Goal: Use online tool/utility: Utilize a website feature to perform a specific function

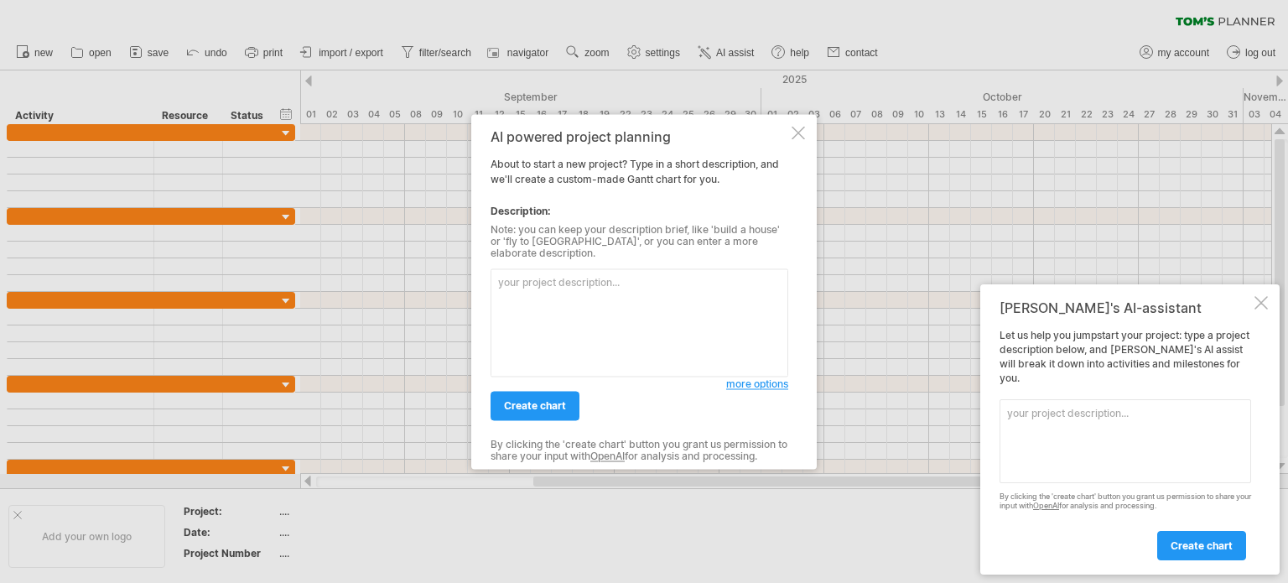
click at [570, 299] on textarea at bounding box center [639, 322] width 298 height 108
paste textarea "Loremi d Sitam conse adi e seddoeiu tempori utlabo “Etdolore Magnaaliq Enima Mi…"
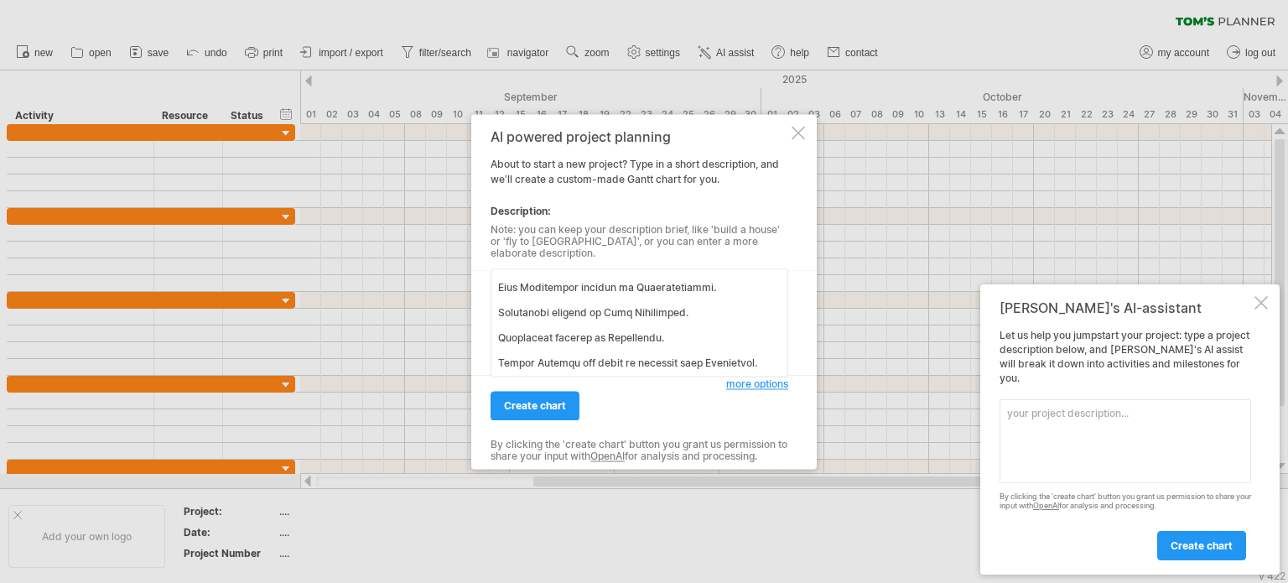
scroll to position [964, 0]
type textarea "Loremi d Sitam conse adi e seddoeiu tempori utlabo “Etdolore Magnaaliq Enima Mi…"
click at [533, 391] on link "create chart" at bounding box center [534, 405] width 89 height 29
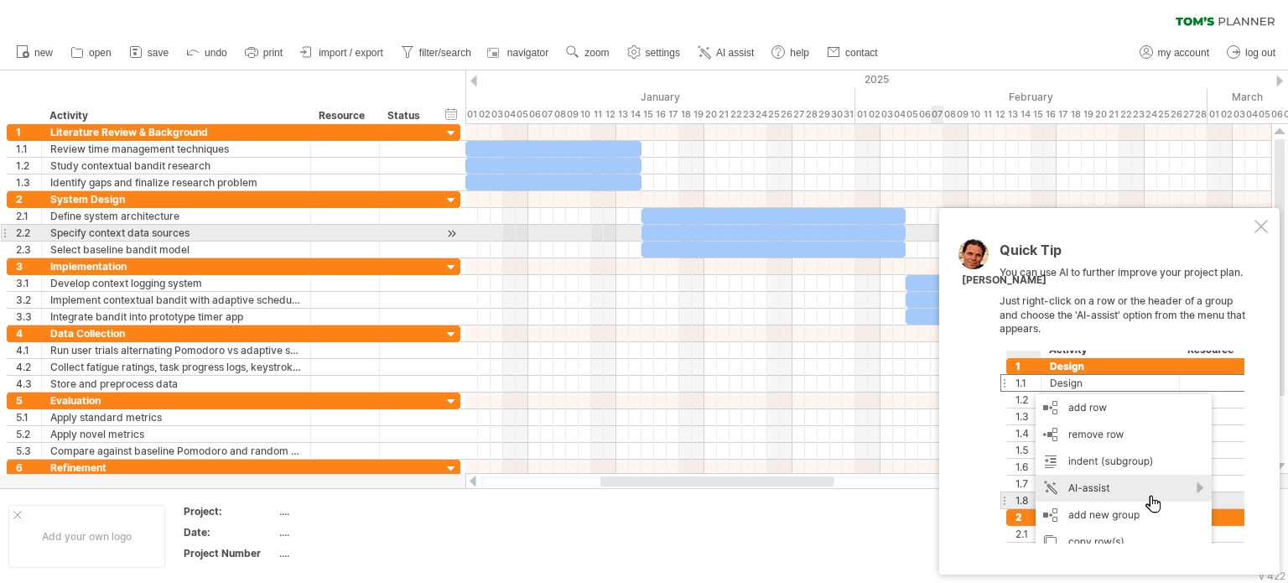
click at [1254, 227] on div at bounding box center [1260, 226] width 13 height 13
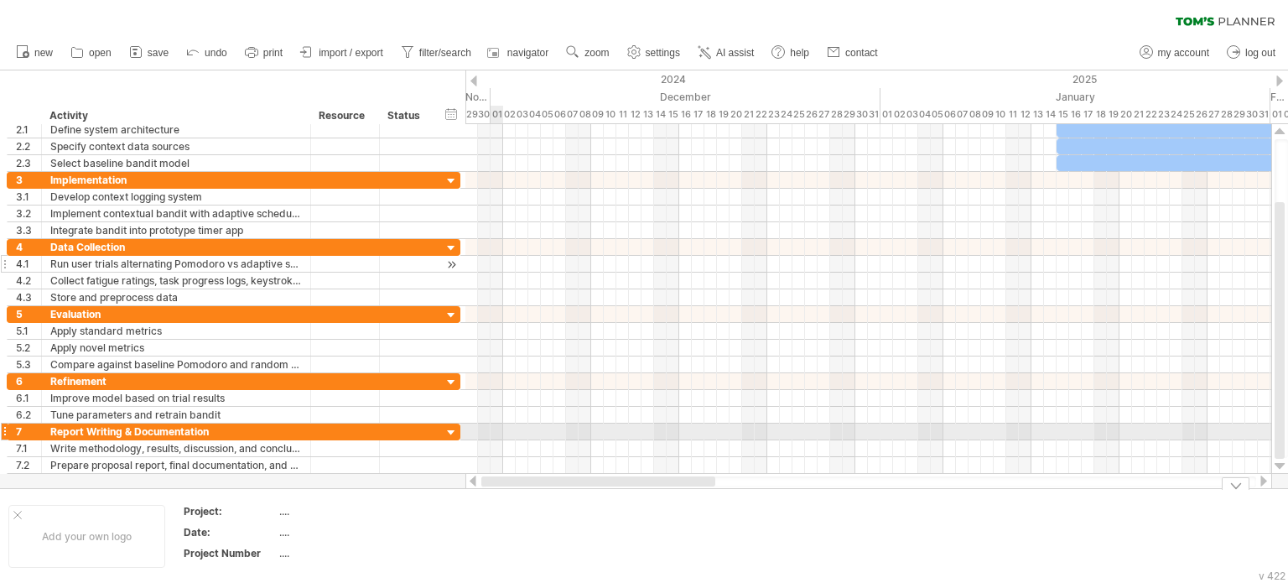
drag, startPoint x: 739, startPoint y: 482, endPoint x: 397, endPoint y: 255, distance: 410.6
click at [419, 370] on div "Trying to reach [DOMAIN_NAME] Connected again... 0% clear filter new 1" at bounding box center [644, 291] width 1288 height 583
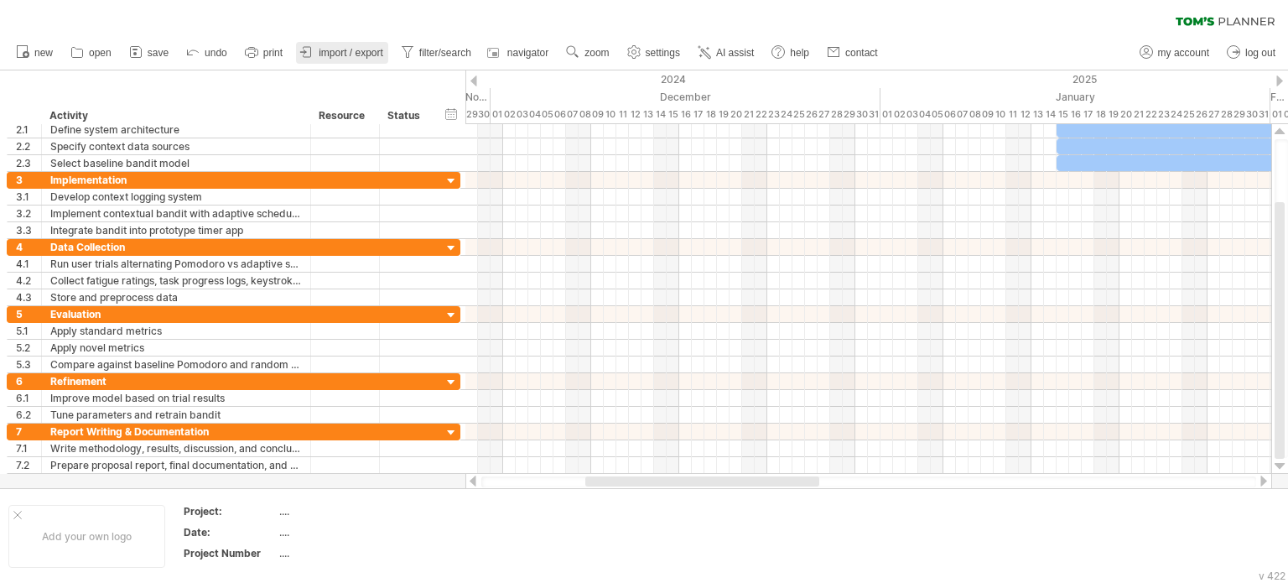
click at [329, 46] on link "import / export" at bounding box center [342, 53] width 92 height 22
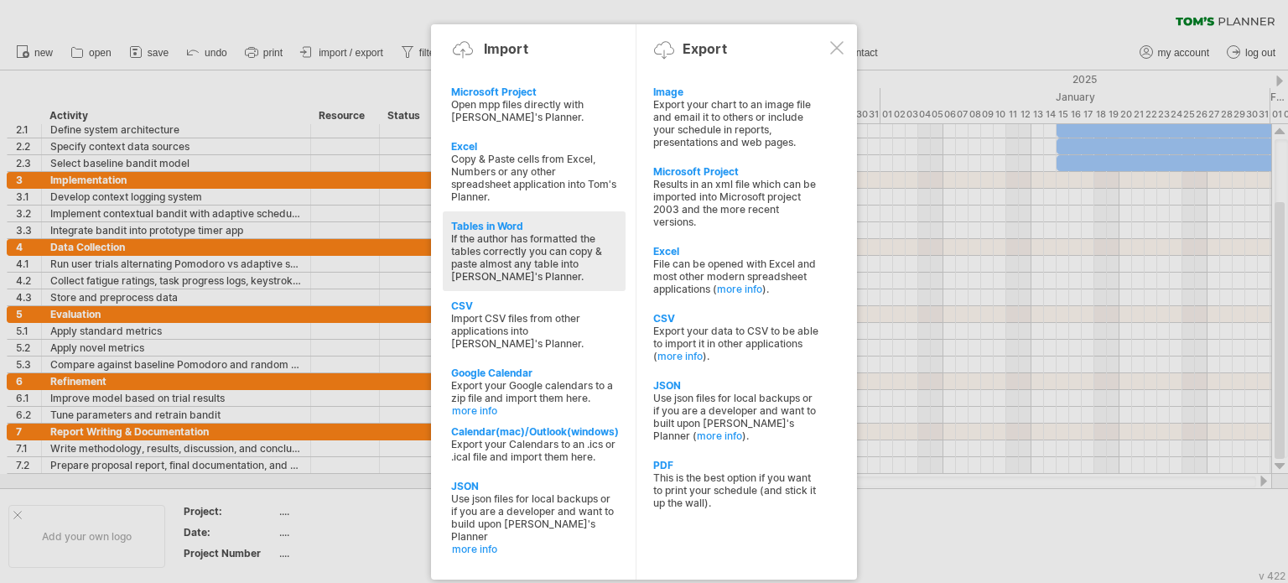
click at [526, 244] on div "If the author has formatted the tables correctly you can copy & paste almost an…" at bounding box center [534, 257] width 166 height 50
type textarea "**********"
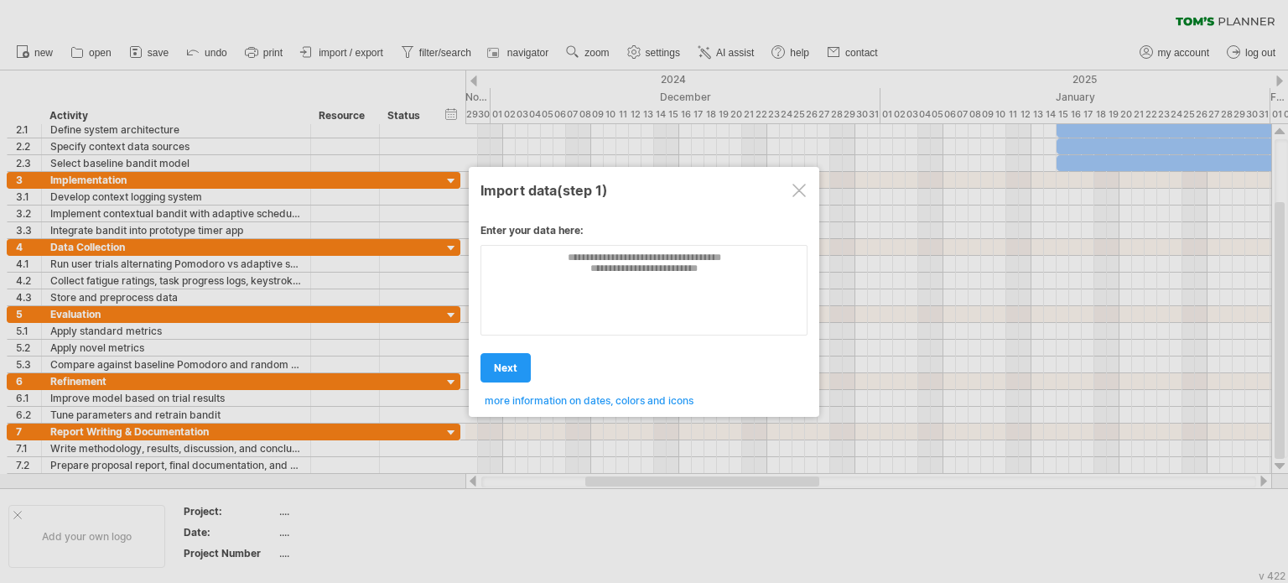
click at [799, 187] on div at bounding box center [798, 190] width 13 height 13
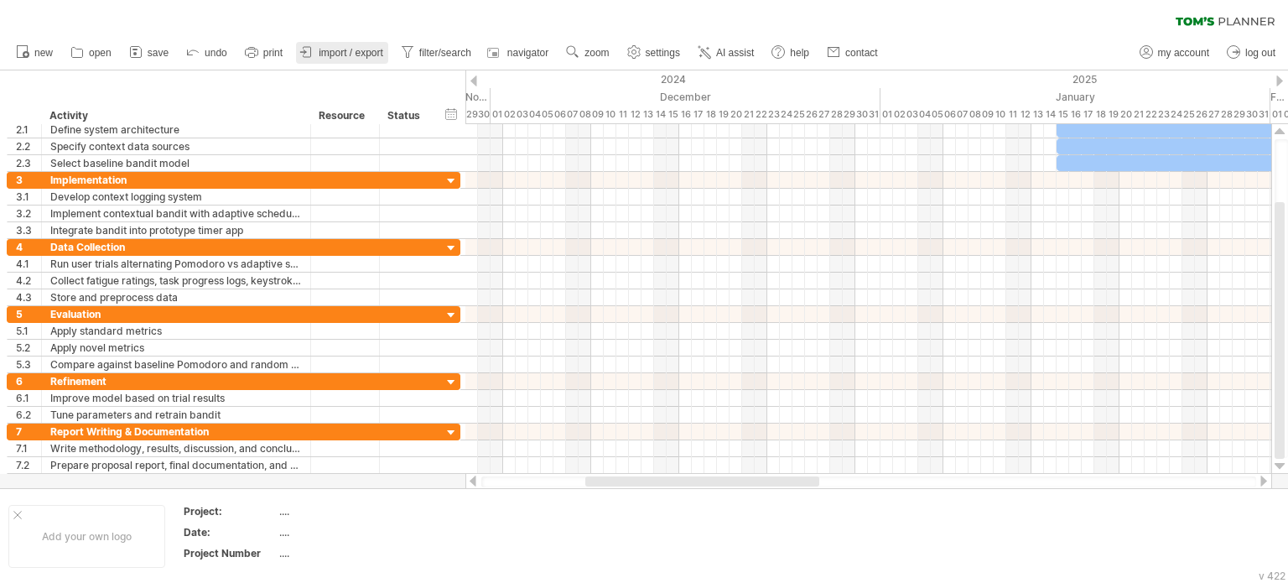
click at [342, 56] on span "import / export" at bounding box center [351, 53] width 65 height 12
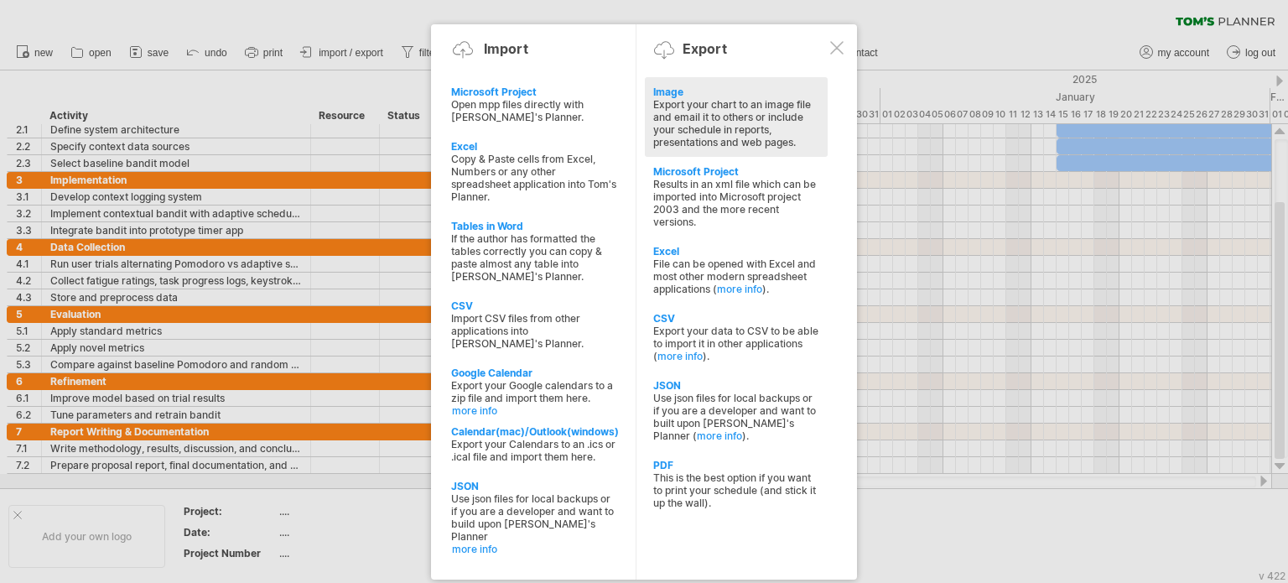
click at [718, 113] on div "Export your chart to an image file and email it to others or include your sched…" at bounding box center [736, 123] width 166 height 50
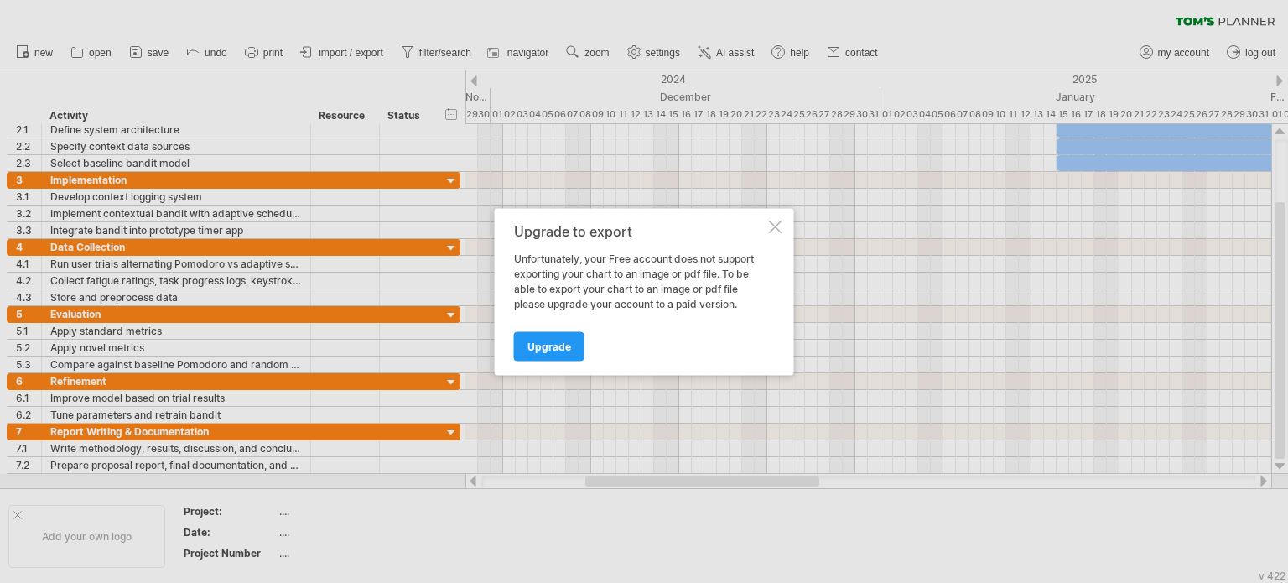
drag, startPoint x: 701, startPoint y: 257, endPoint x: 720, endPoint y: 256, distance: 19.4
click at [720, 256] on div "Unfortunately, your Free account does not support exporting your chart to an im…" at bounding box center [639, 281] width 251 height 60
drag, startPoint x: 514, startPoint y: 267, endPoint x: 619, endPoint y: 271, distance: 105.7
click at [619, 271] on div "Unfortunately, your Free account does not support exporting your chart to an im…" at bounding box center [639, 281] width 251 height 60
click at [778, 229] on div at bounding box center [775, 226] width 13 height 13
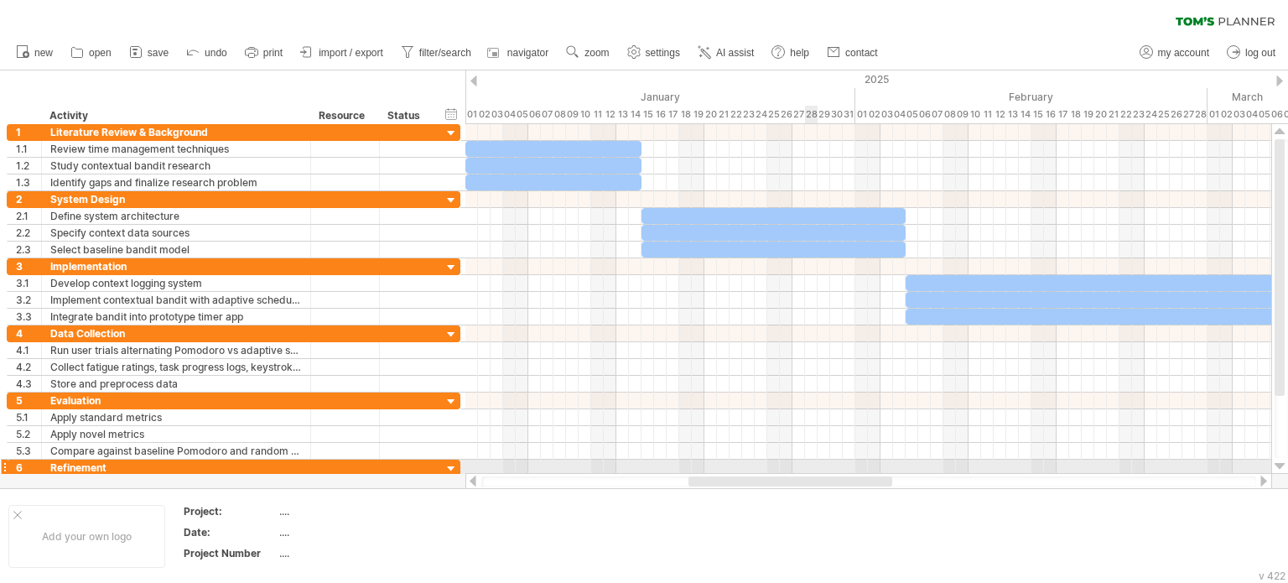
drag, startPoint x: 709, startPoint y: 483, endPoint x: 812, endPoint y: 463, distance: 105.0
click at [812, 463] on div "Trying to reach [DOMAIN_NAME] Connected again... 0% clear filter new 1" at bounding box center [644, 291] width 1288 height 583
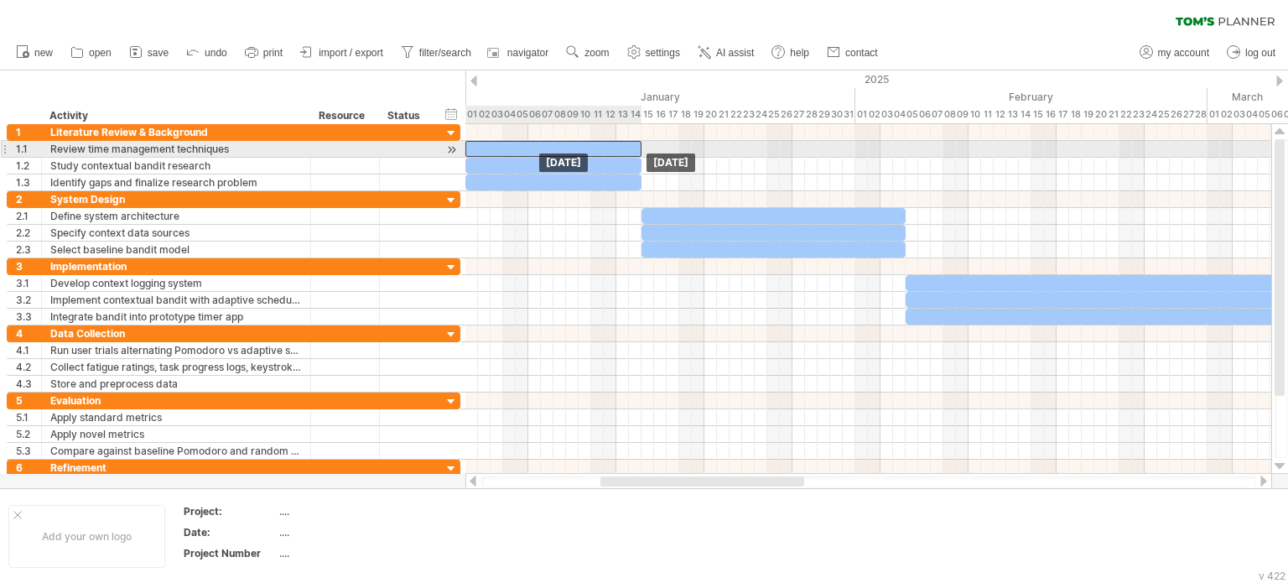
click at [567, 143] on div at bounding box center [553, 149] width 176 height 16
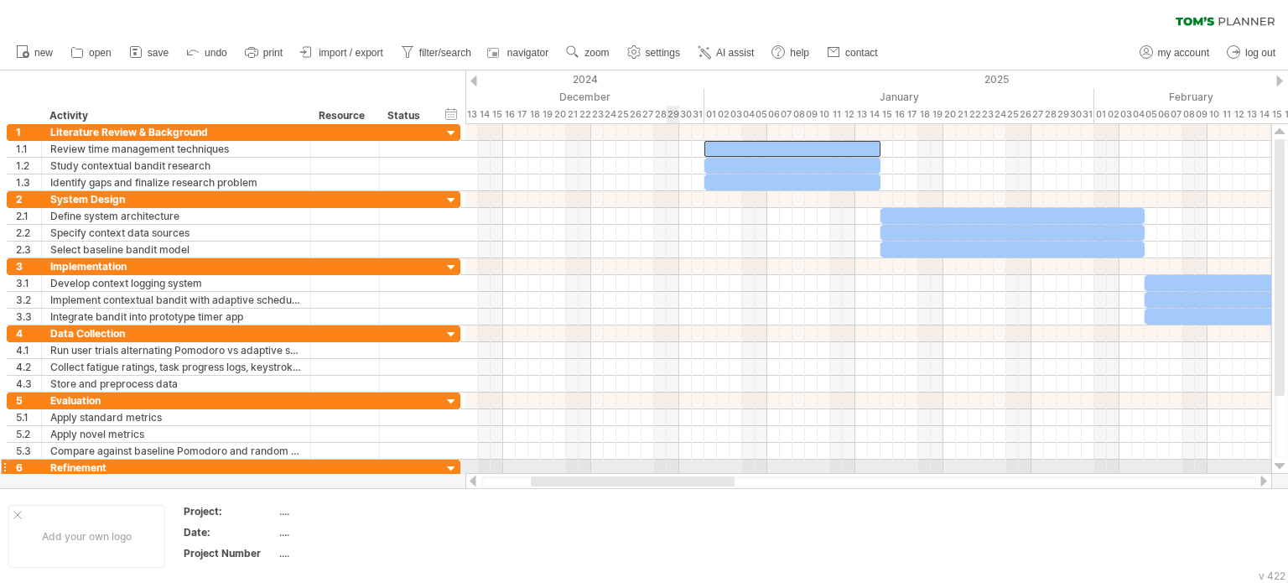
drag, startPoint x: 736, startPoint y: 485, endPoint x: 666, endPoint y: 470, distance: 72.0
click at [666, 472] on div "Trying to reach [DOMAIN_NAME] Connected again... 0% clear filter new 1" at bounding box center [644, 291] width 1288 height 583
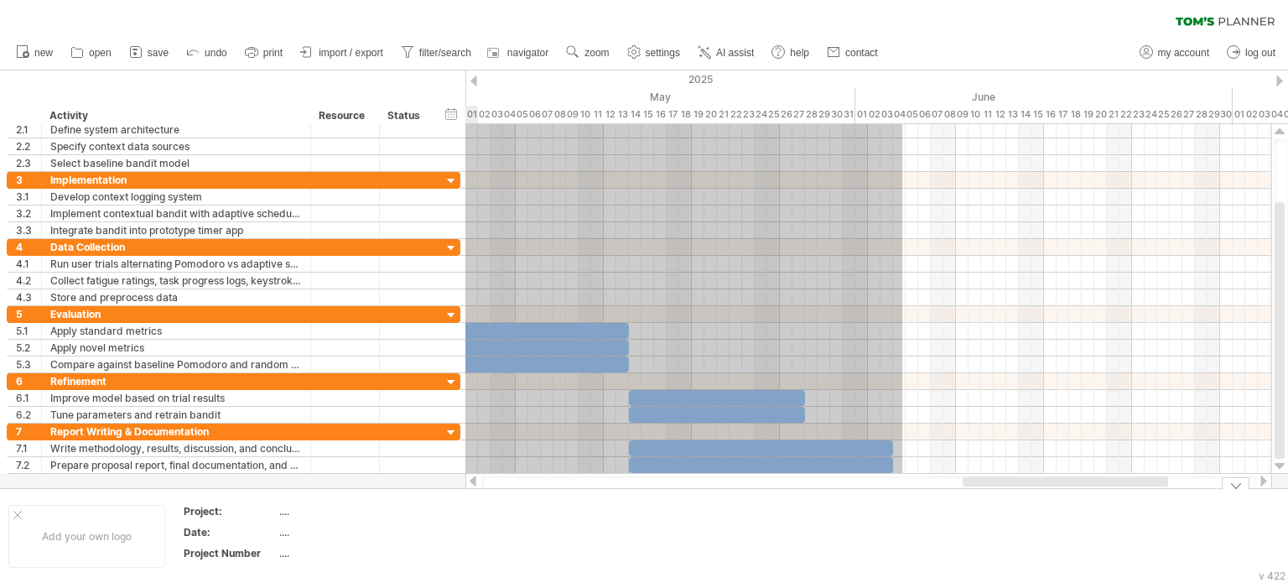
drag, startPoint x: 688, startPoint y: 140, endPoint x: 902, endPoint y: 521, distance: 436.5
click at [902, 521] on div "Trying to reach [DOMAIN_NAME] Connected again... 0% clear filter new 1" at bounding box center [644, 291] width 1288 height 583
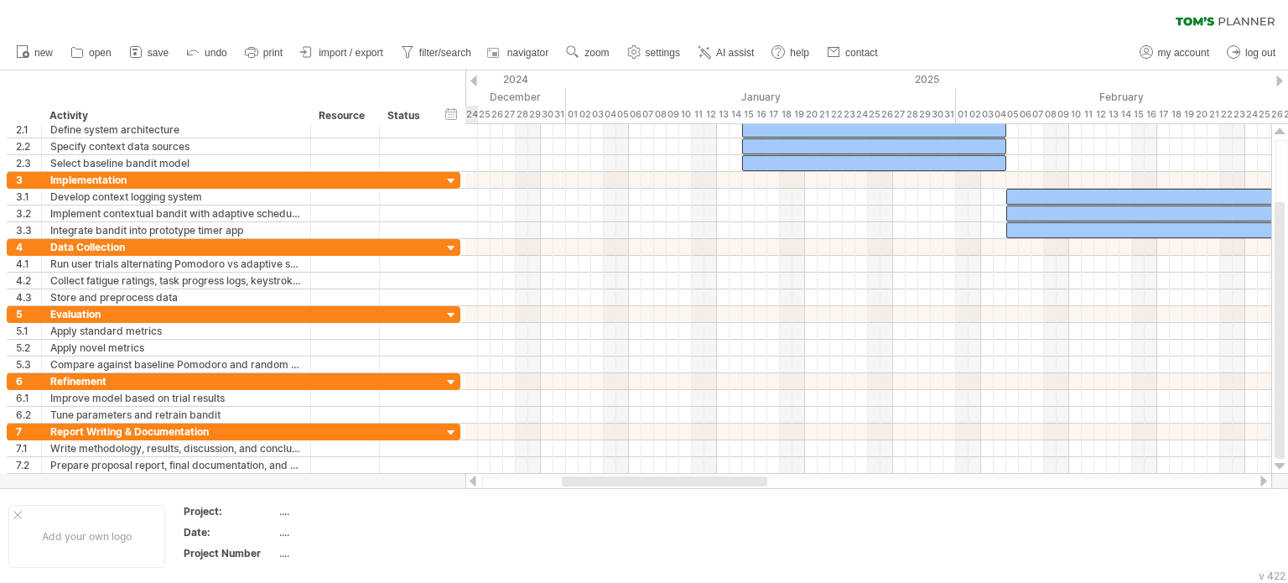
drag, startPoint x: 998, startPoint y: 482, endPoint x: 598, endPoint y: 479, distance: 400.7
click at [598, 479] on div at bounding box center [664, 481] width 205 height 10
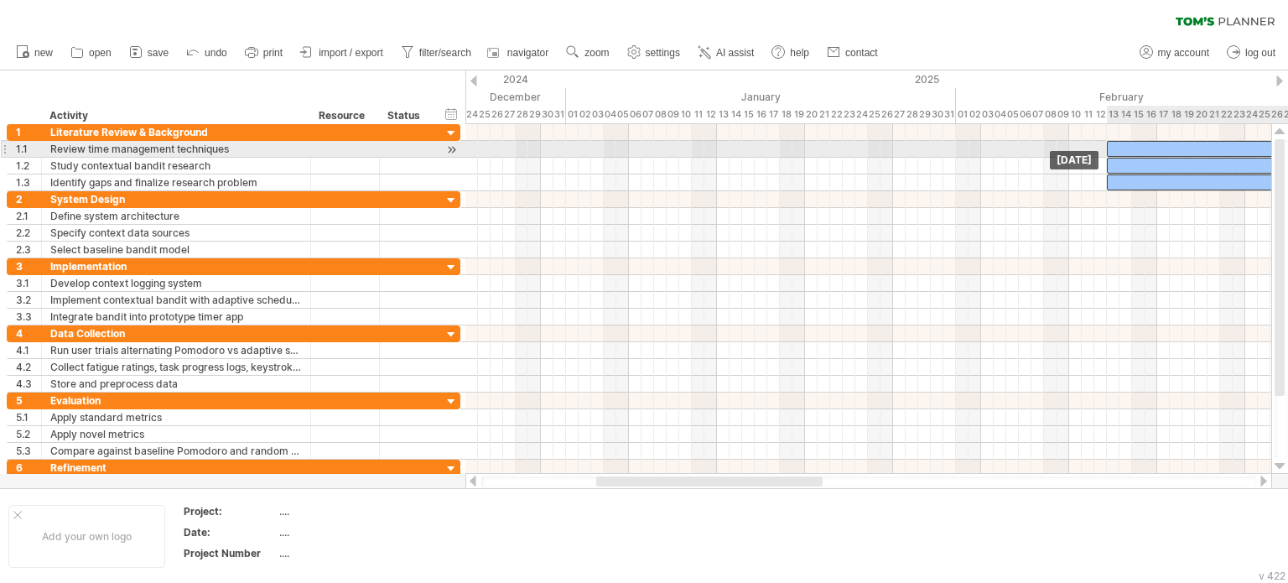
drag, startPoint x: 576, startPoint y: 147, endPoint x: 1115, endPoint y: 153, distance: 539.0
click at [1115, 153] on div at bounding box center [1194, 149] width 176 height 16
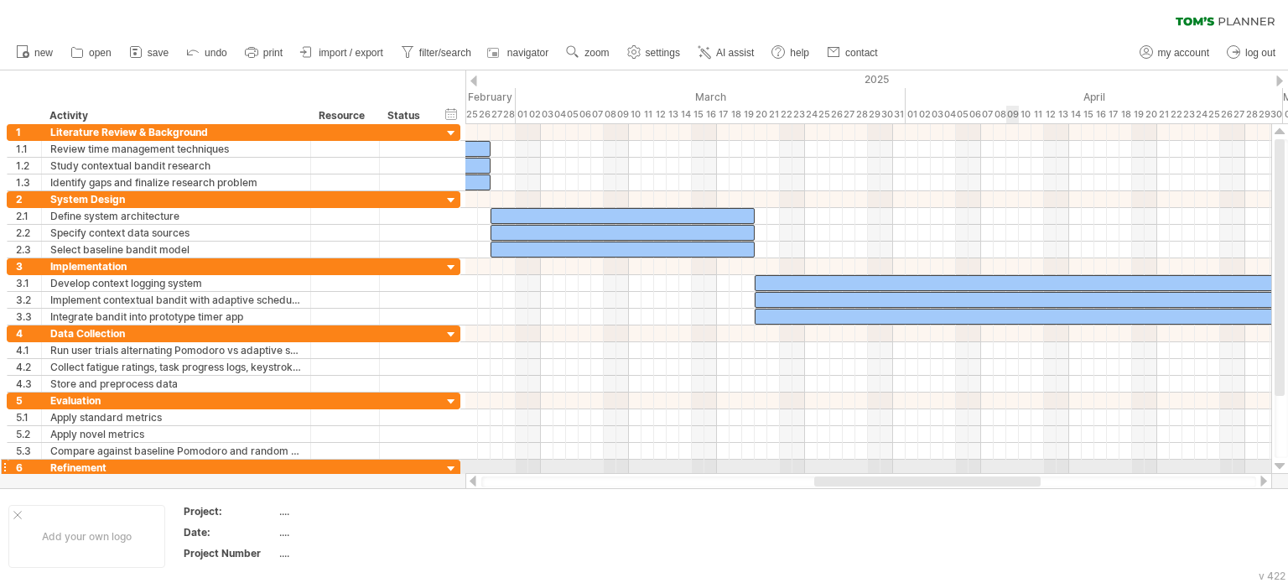
drag, startPoint x: 796, startPoint y: 477, endPoint x: 949, endPoint y: 469, distance: 152.8
click at [949, 469] on div "Trying to reach [DOMAIN_NAME] Connected again... 0% clear filter new 1" at bounding box center [644, 291] width 1288 height 583
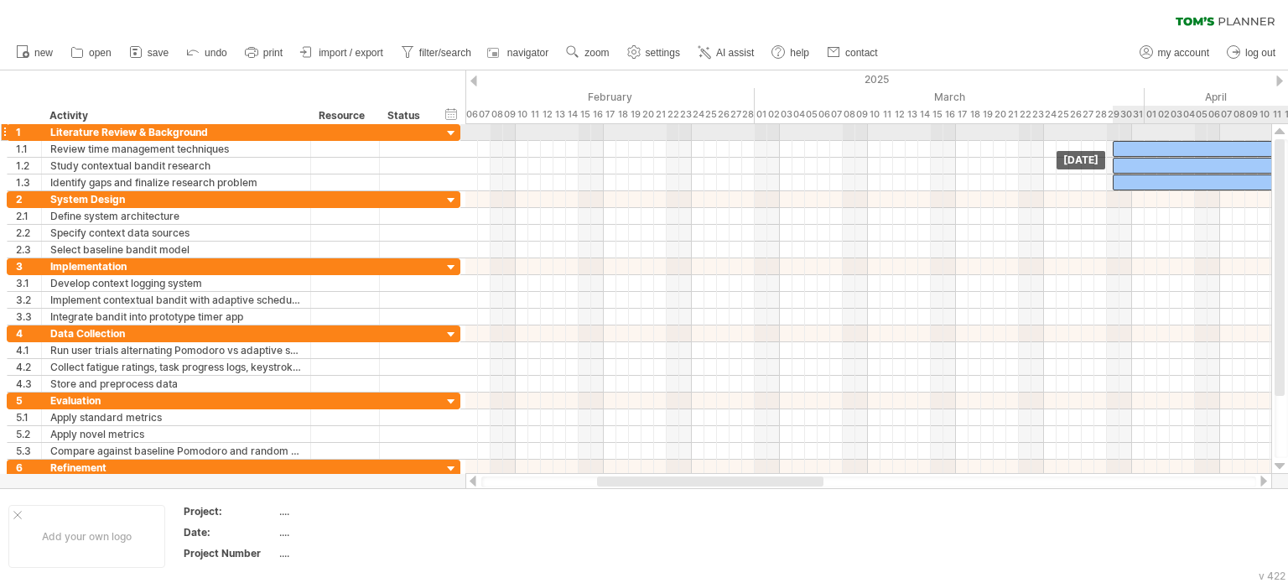
drag, startPoint x: 576, startPoint y: 142, endPoint x: 1138, endPoint y: 137, distance: 562.5
click at [1138, 137] on div "[DATE] [DATE]" at bounding box center [868, 299] width 806 height 350
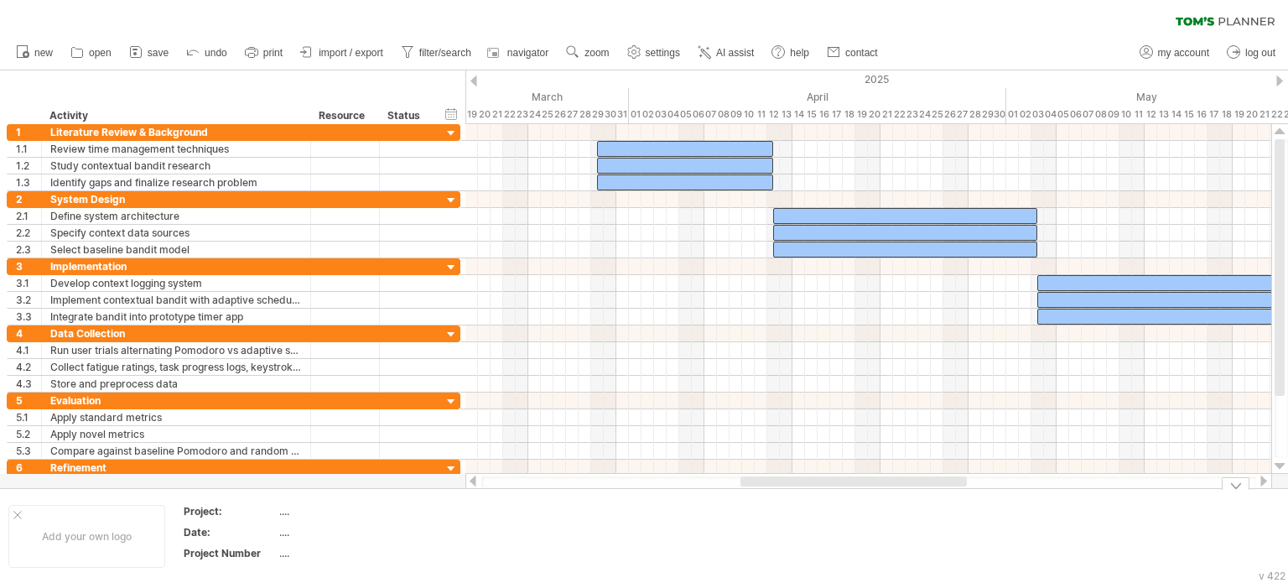
drag, startPoint x: 697, startPoint y: 482, endPoint x: 841, endPoint y: 486, distance: 143.4
click at [841, 486] on div at bounding box center [868, 481] width 775 height 11
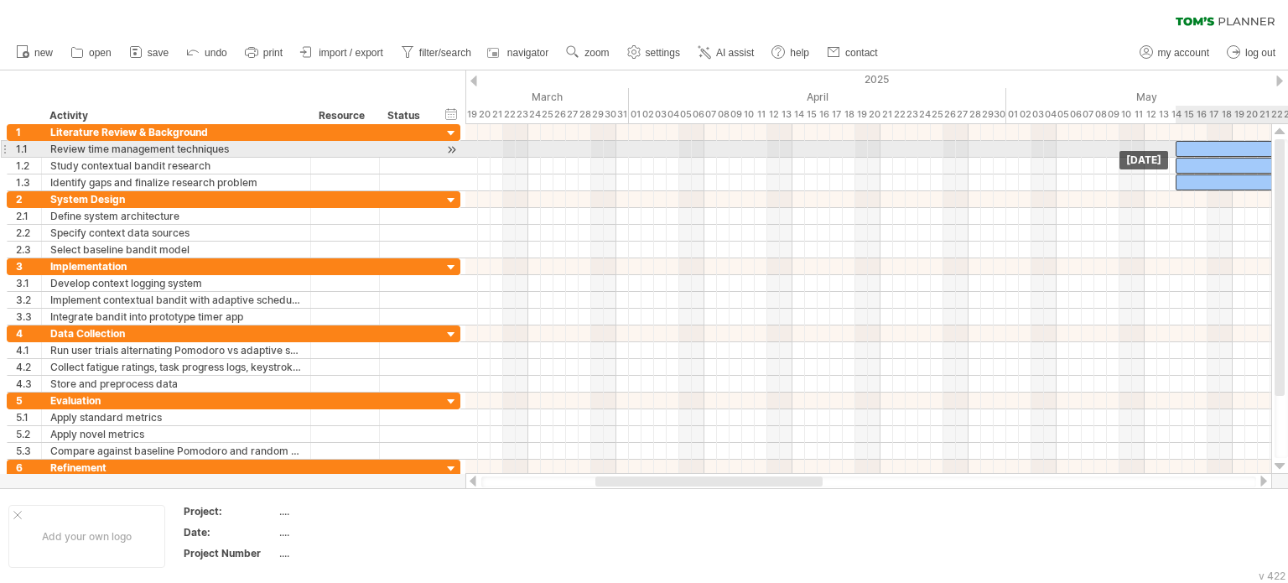
drag, startPoint x: 615, startPoint y: 145, endPoint x: 1192, endPoint y: 143, distance: 576.7
click at [1192, 143] on div at bounding box center [1263, 149] width 176 height 16
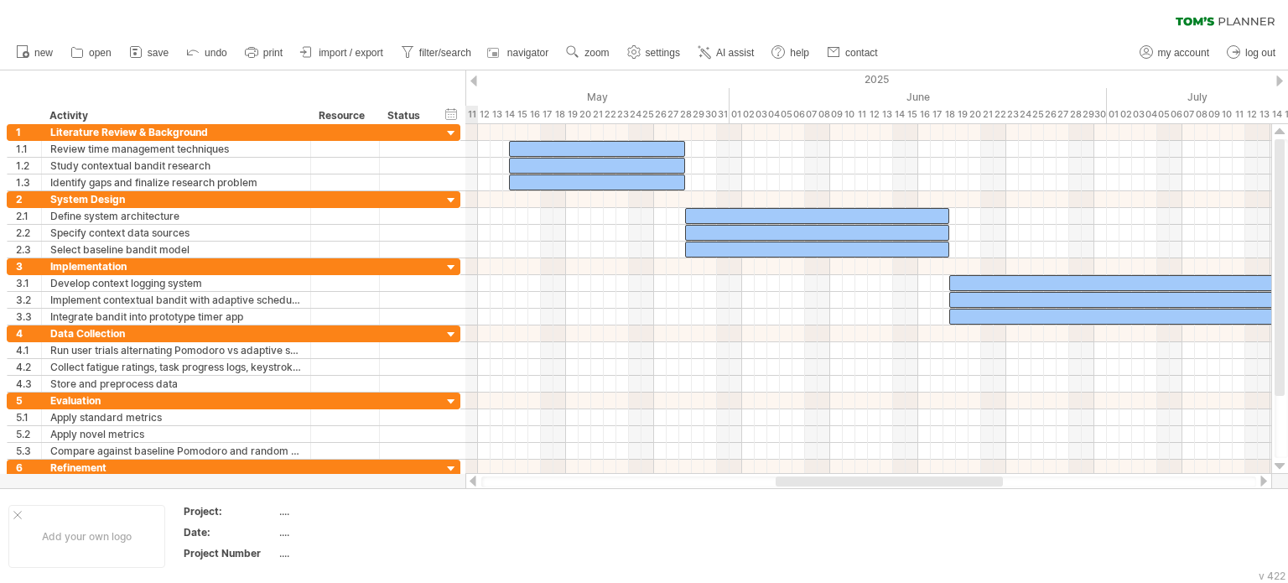
drag, startPoint x: 728, startPoint y: 480, endPoint x: 908, endPoint y: 475, distance: 179.5
click at [908, 476] on div at bounding box center [888, 481] width 227 height 10
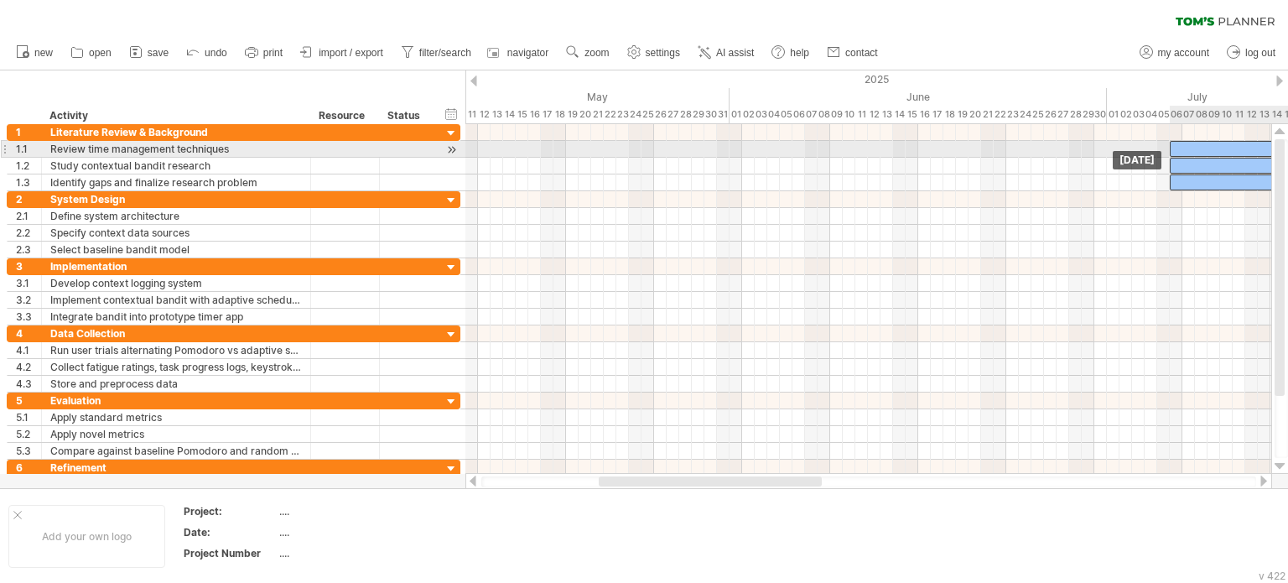
drag, startPoint x: 525, startPoint y: 143, endPoint x: 1187, endPoint y: 143, distance: 662.2
click at [1187, 143] on div at bounding box center [1257, 149] width 176 height 16
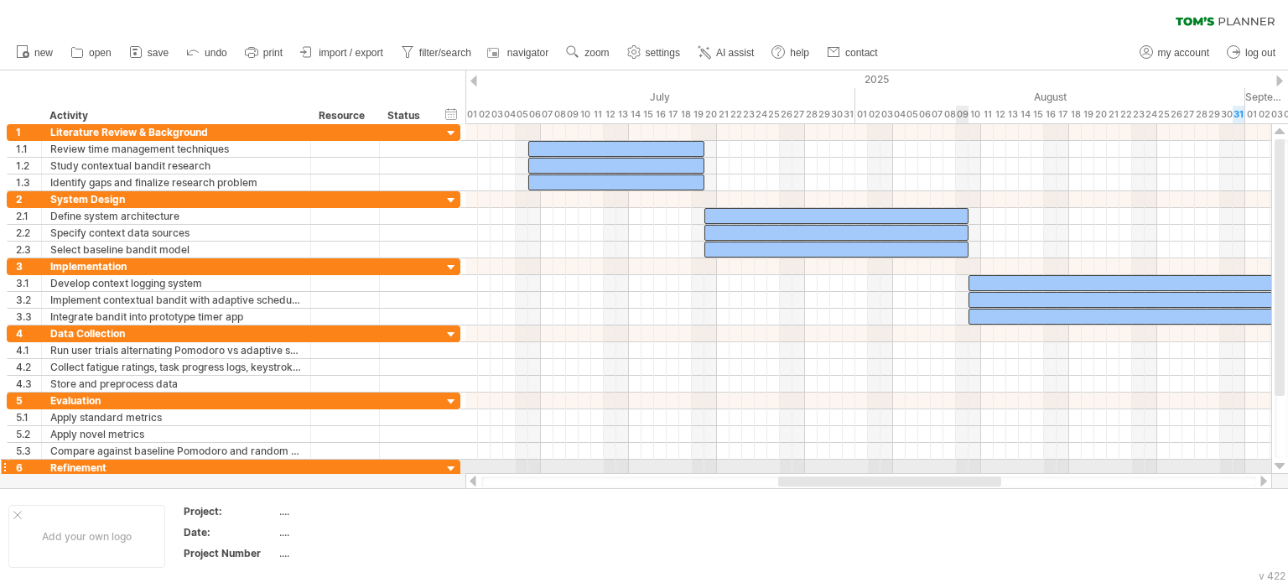
drag, startPoint x: 786, startPoint y: 478, endPoint x: 966, endPoint y: 465, distance: 179.8
click at [966, 465] on div "Trying to reach [DOMAIN_NAME] Connected again... 0% clear filter new 1" at bounding box center [644, 291] width 1288 height 583
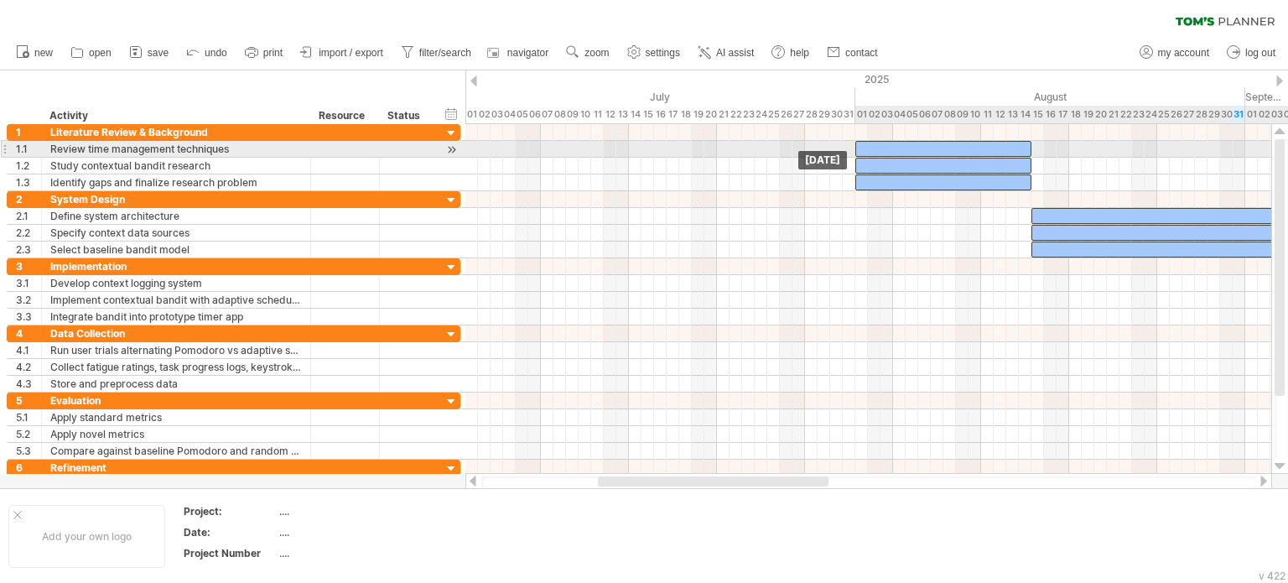
drag, startPoint x: 536, startPoint y: 149, endPoint x: 863, endPoint y: 151, distance: 327.8
click at [863, 151] on div at bounding box center [943, 149] width 176 height 16
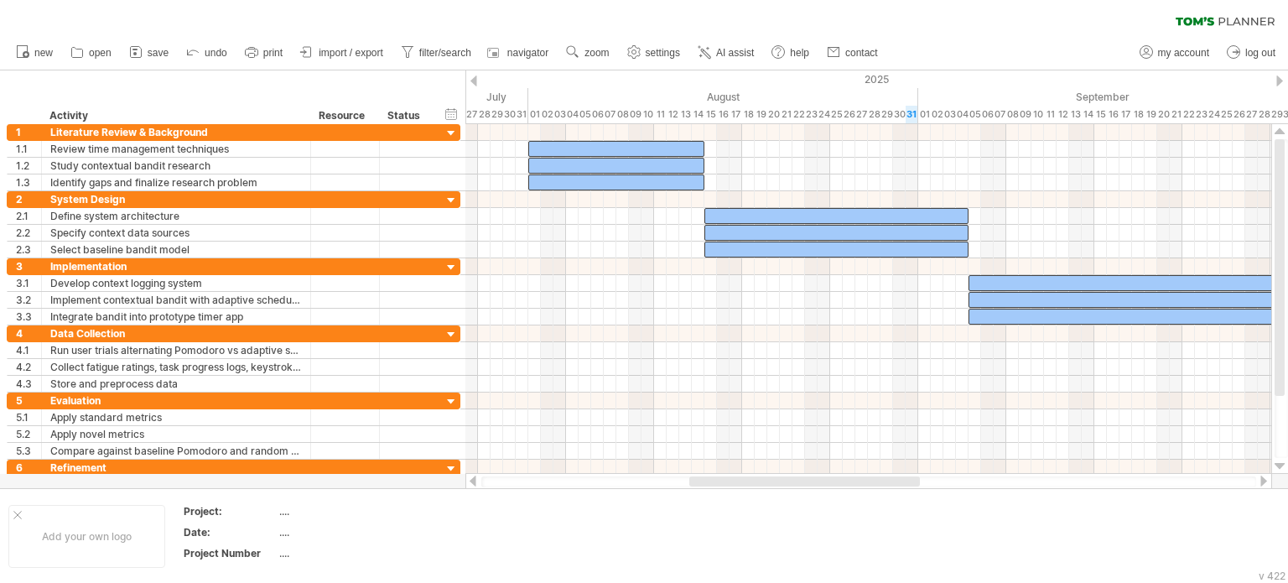
drag, startPoint x: 684, startPoint y: 482, endPoint x: 775, endPoint y: 482, distance: 91.4
click at [775, 482] on div at bounding box center [804, 481] width 231 height 10
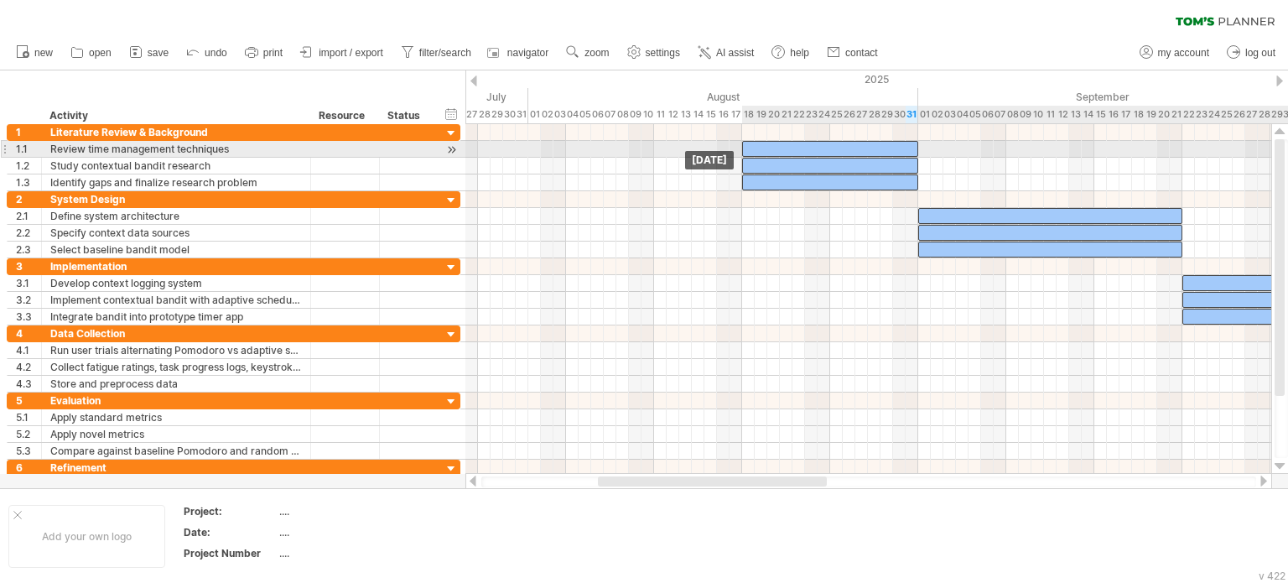
drag, startPoint x: 760, startPoint y: 143, endPoint x: 783, endPoint y: 145, distance: 22.7
click at [783, 145] on div at bounding box center [830, 149] width 176 height 16
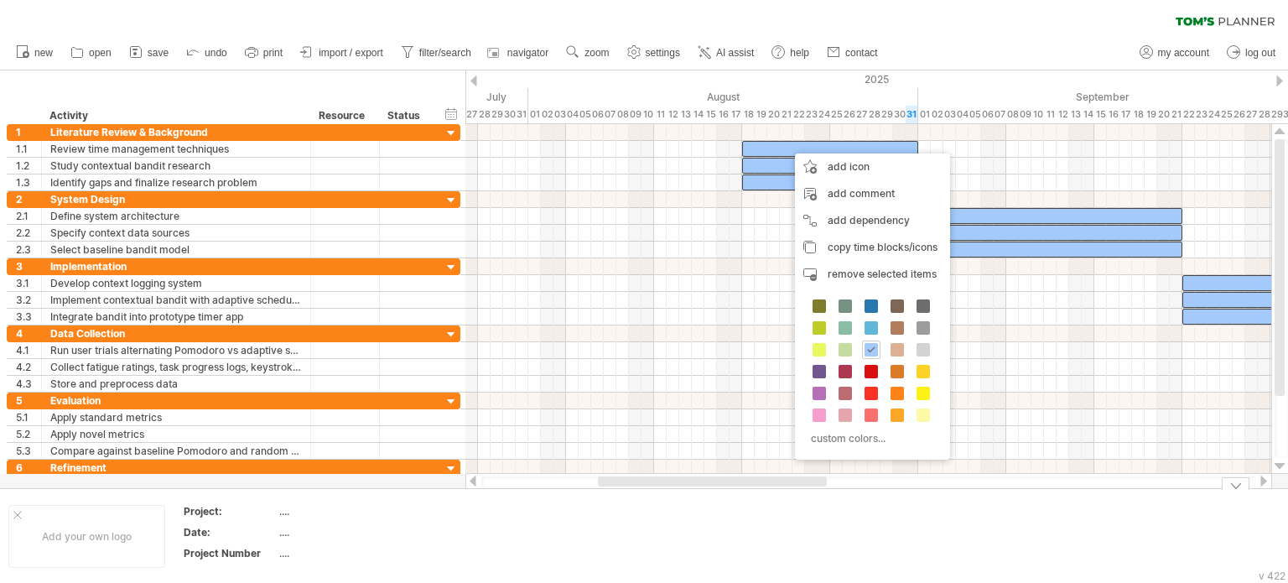
click at [742, 489] on div "Add your own logo Project: .... Date: .... Project Number ...." at bounding box center [644, 536] width 1288 height 96
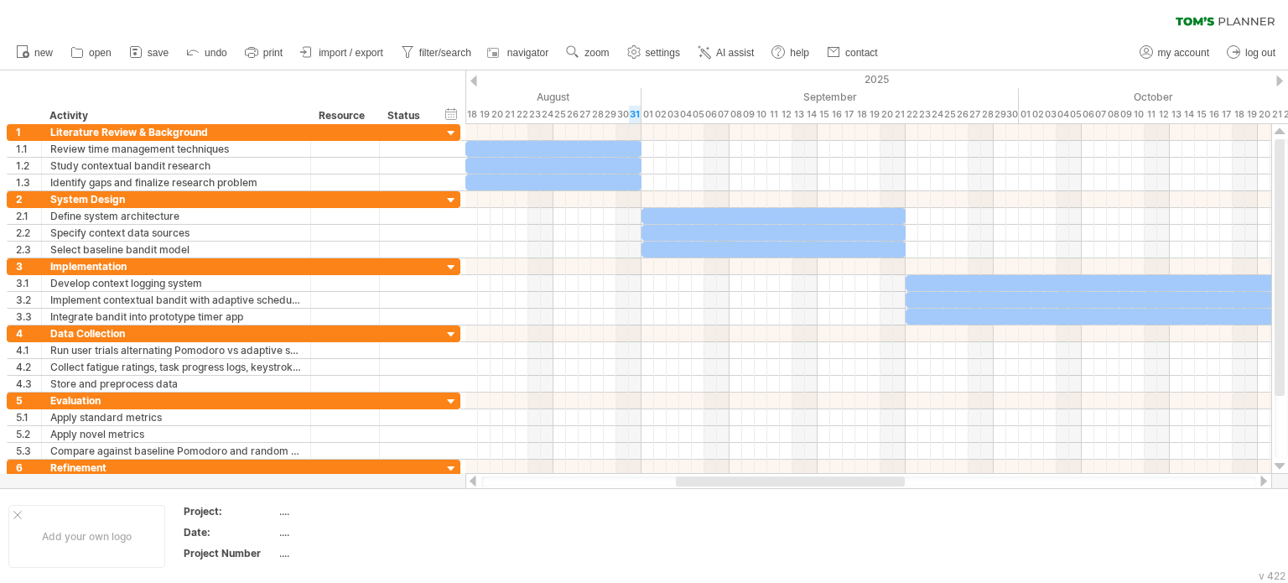
drag, startPoint x: 738, startPoint y: 483, endPoint x: 816, endPoint y: 480, distance: 78.0
click at [816, 480] on div at bounding box center [790, 481] width 229 height 10
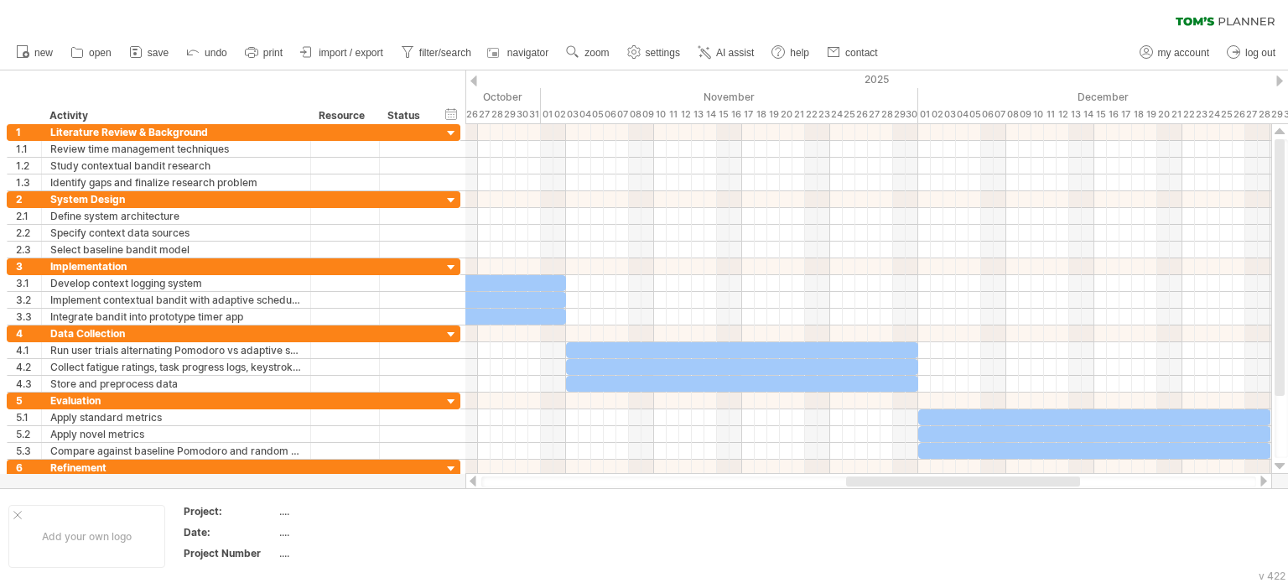
click at [863, 476] on div at bounding box center [963, 481] width 234 height 10
